Goal: Task Accomplishment & Management: Use online tool/utility

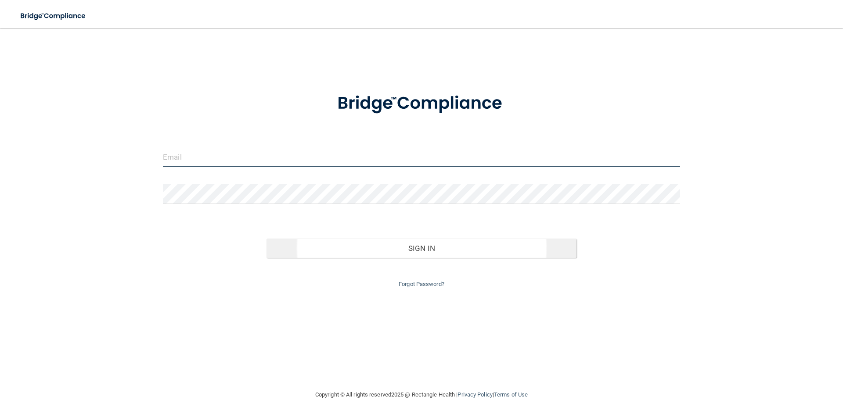
type input "[EMAIL_ADDRESS][DOMAIN_NAME]"
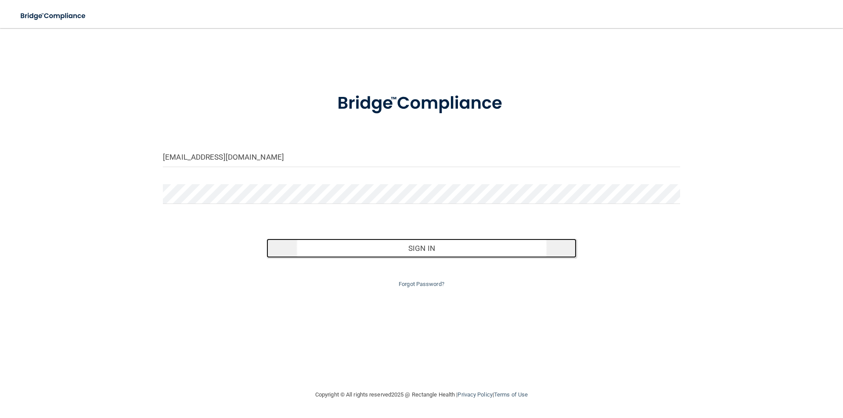
click at [393, 248] on button "Sign In" at bounding box center [421, 248] width 310 height 19
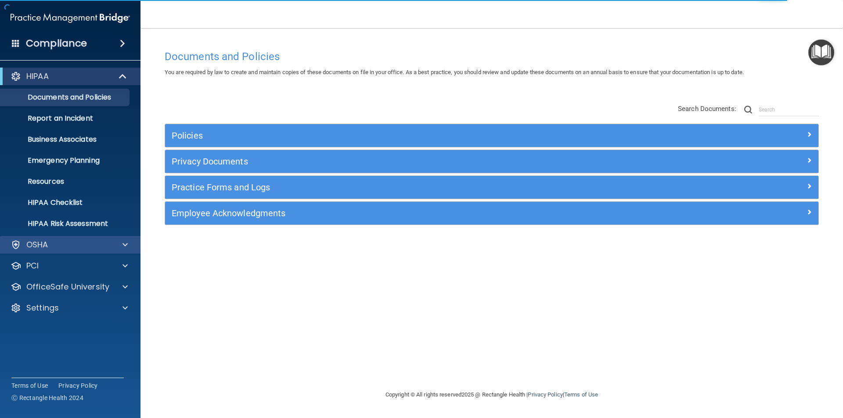
click at [64, 236] on div "OSHA" at bounding box center [70, 245] width 141 height 18
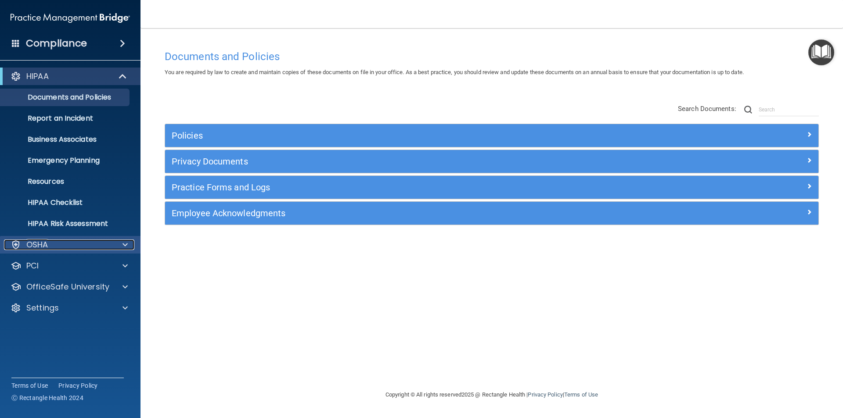
click at [75, 243] on div "OSHA" at bounding box center [58, 245] width 109 height 11
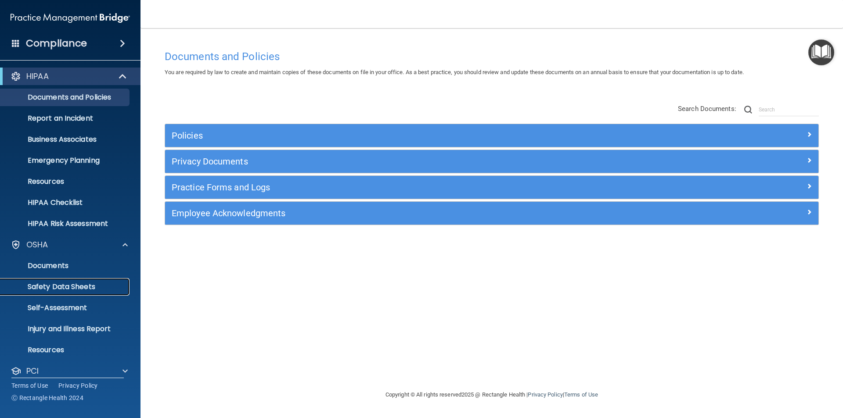
click at [96, 288] on p "Safety Data Sheets" at bounding box center [66, 287] width 120 height 9
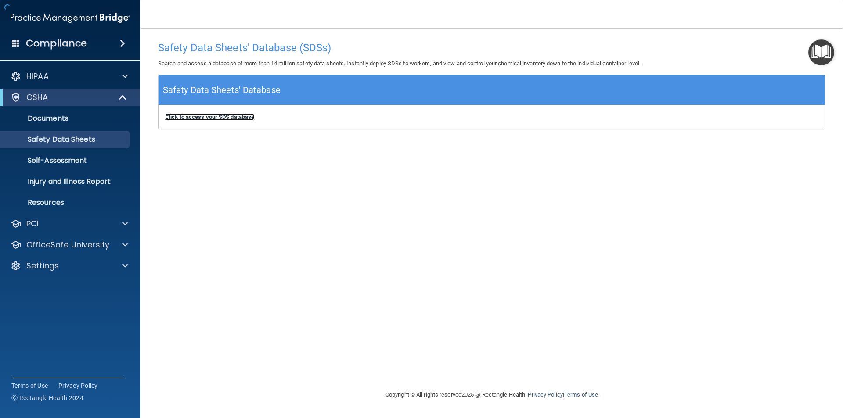
click at [205, 120] on b "Click to access your SDS database" at bounding box center [209, 117] width 89 height 7
